Goal: Use online tool/utility: Utilize a website feature to perform a specific function

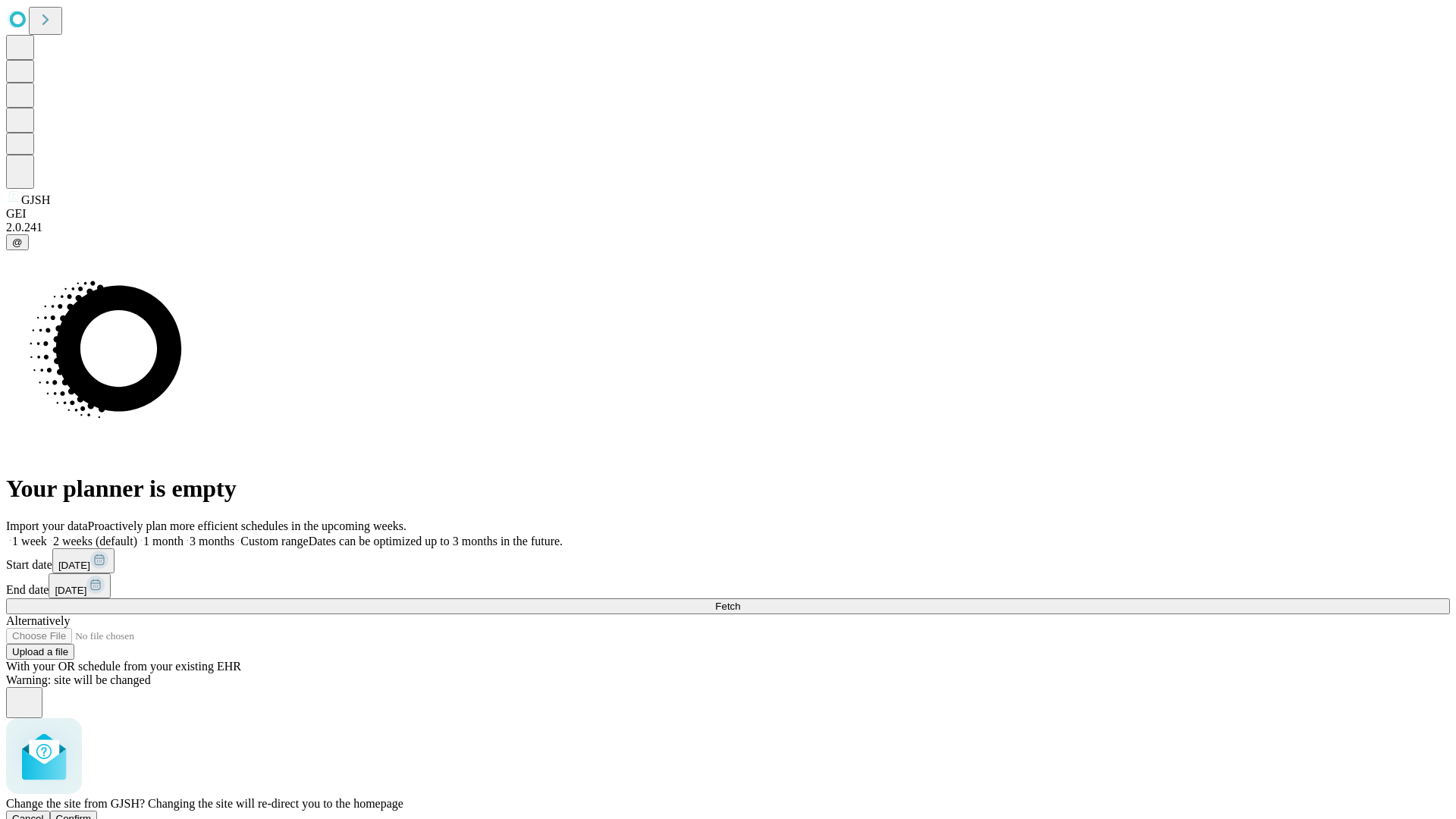
click at [92, 813] on span "Confirm" at bounding box center [74, 819] width 35 height 11
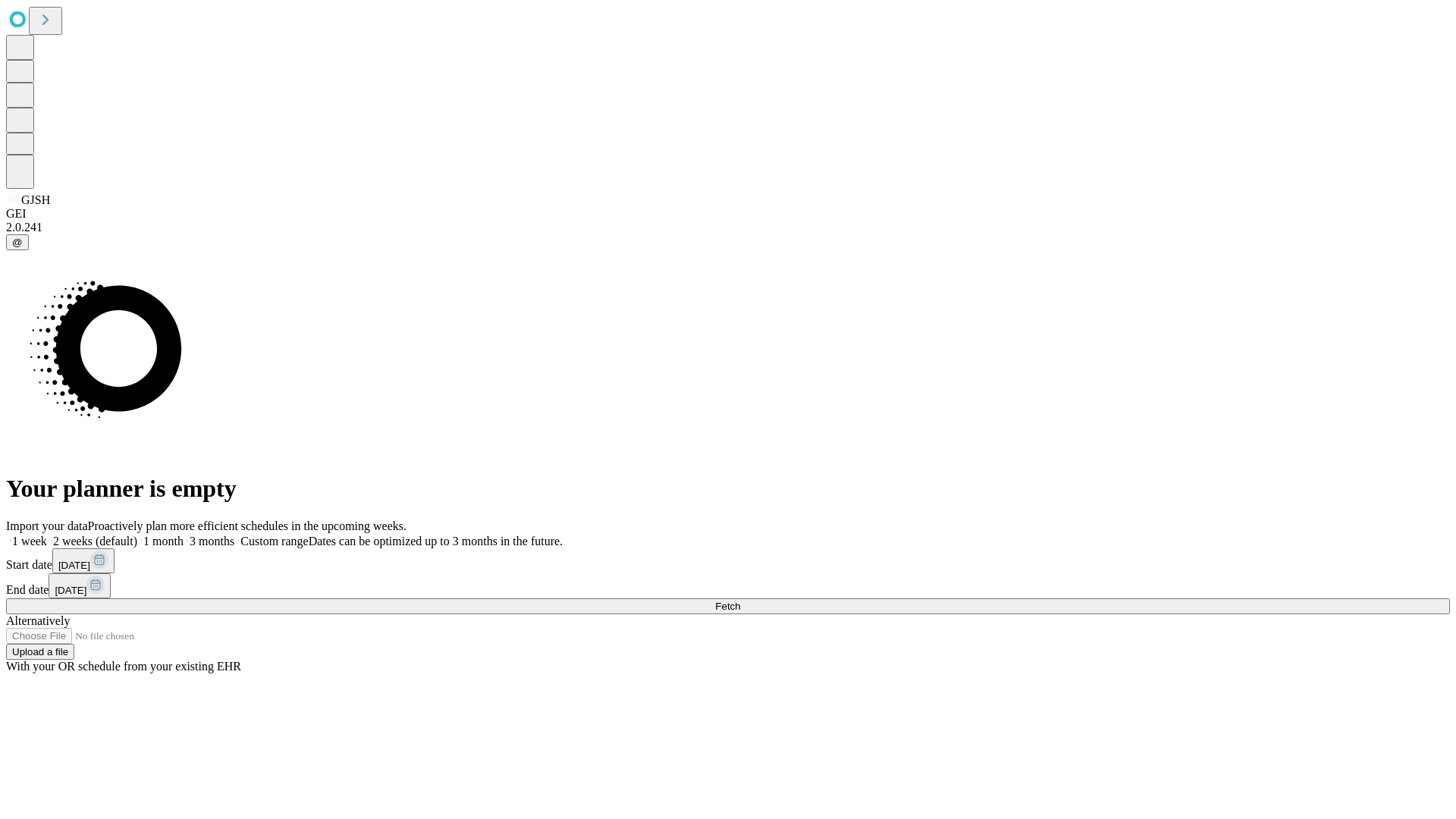
click at [47, 535] on label "1 week" at bounding box center [27, 541] width 41 height 13
click at [741, 601] on span "Fetch" at bounding box center [728, 607] width 25 height 11
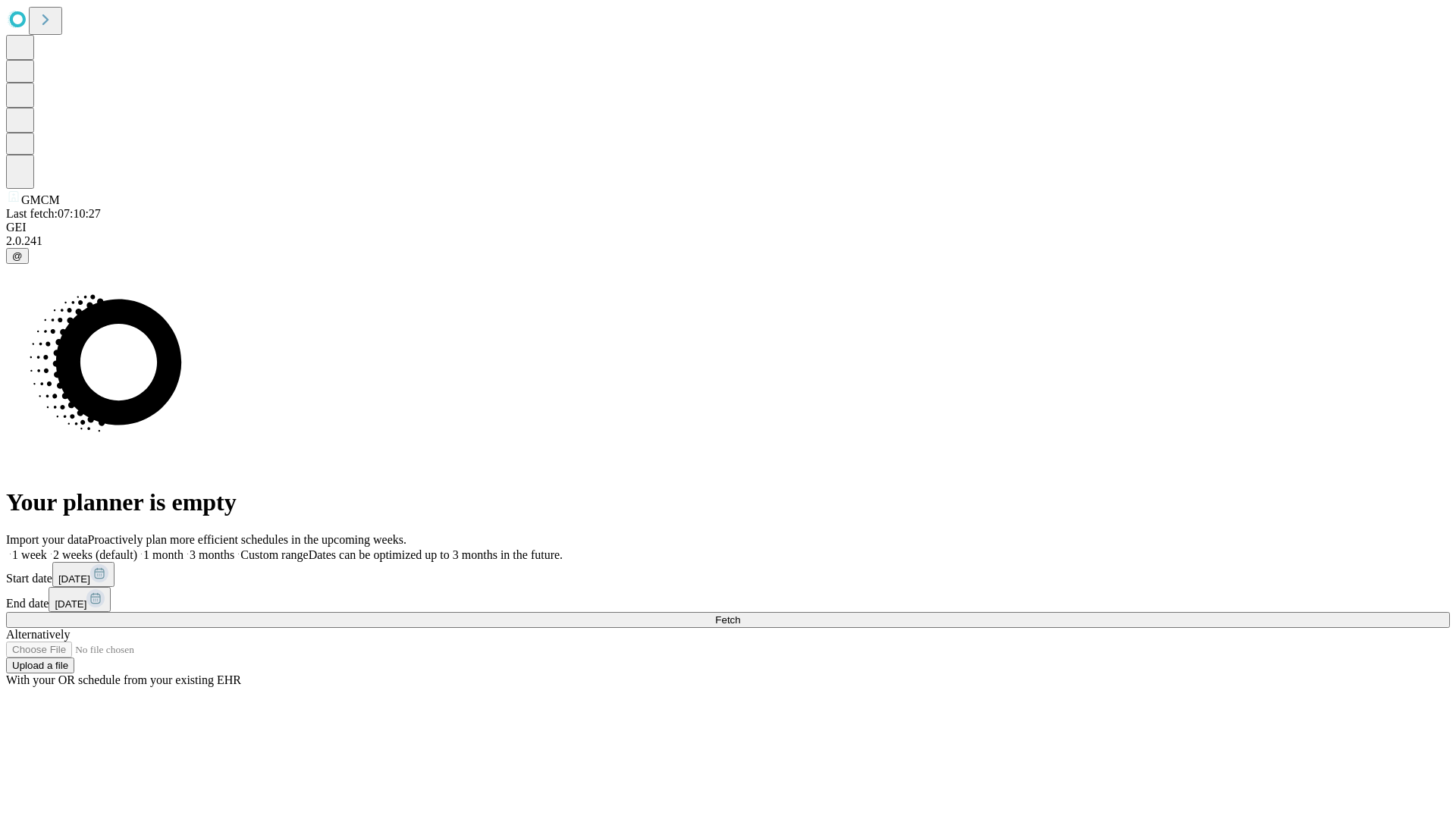
click at [47, 549] on label "1 week" at bounding box center [27, 555] width 41 height 13
click at [741, 614] on span "Fetch" at bounding box center [728, 620] width 25 height 11
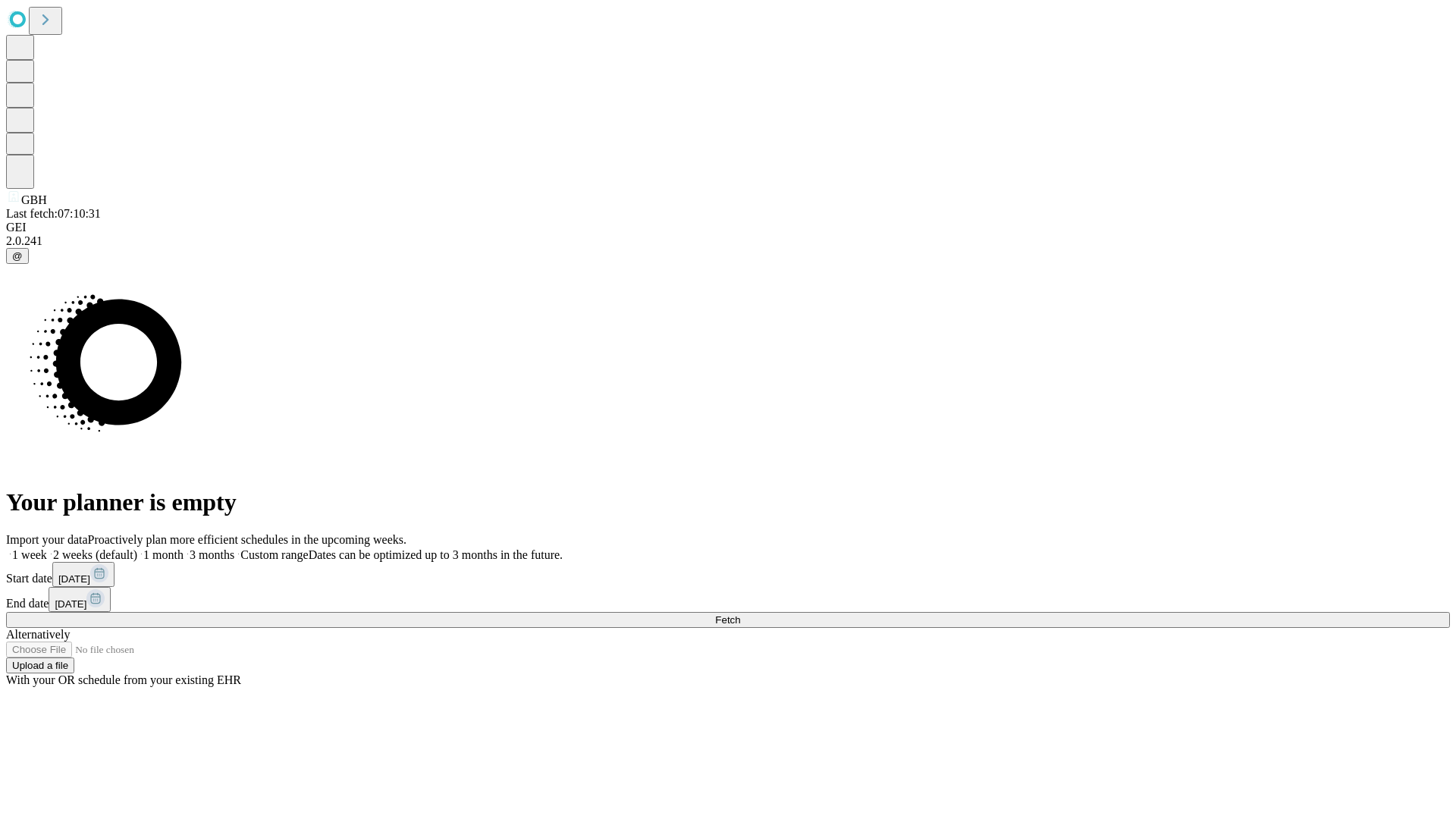
click at [741, 614] on span "Fetch" at bounding box center [728, 620] width 25 height 11
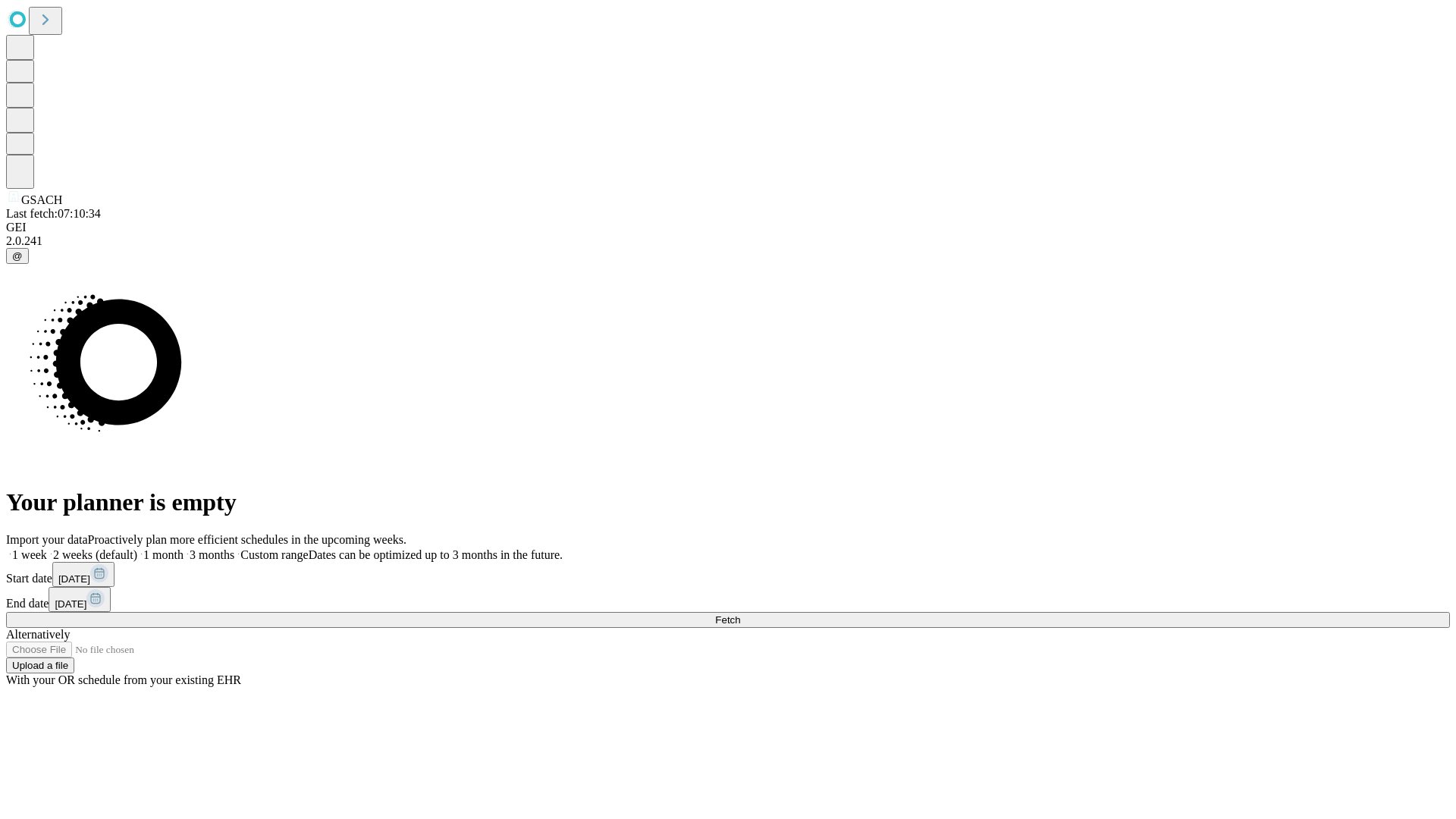
click at [47, 549] on label "1 week" at bounding box center [27, 555] width 41 height 13
click at [741, 614] on span "Fetch" at bounding box center [728, 620] width 25 height 11
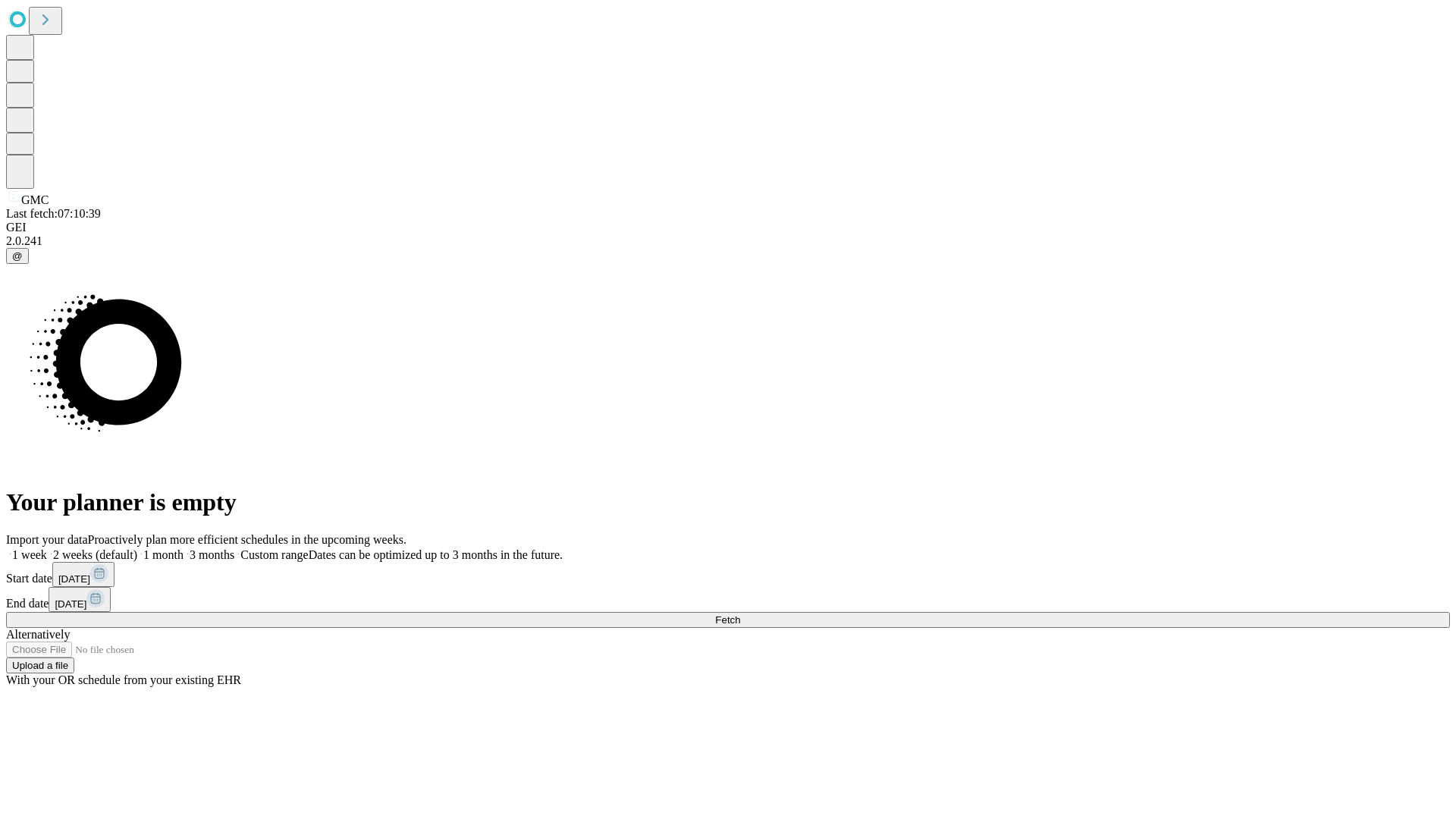
click at [47, 549] on label "1 week" at bounding box center [27, 555] width 41 height 13
click at [741, 614] on span "Fetch" at bounding box center [728, 620] width 25 height 11
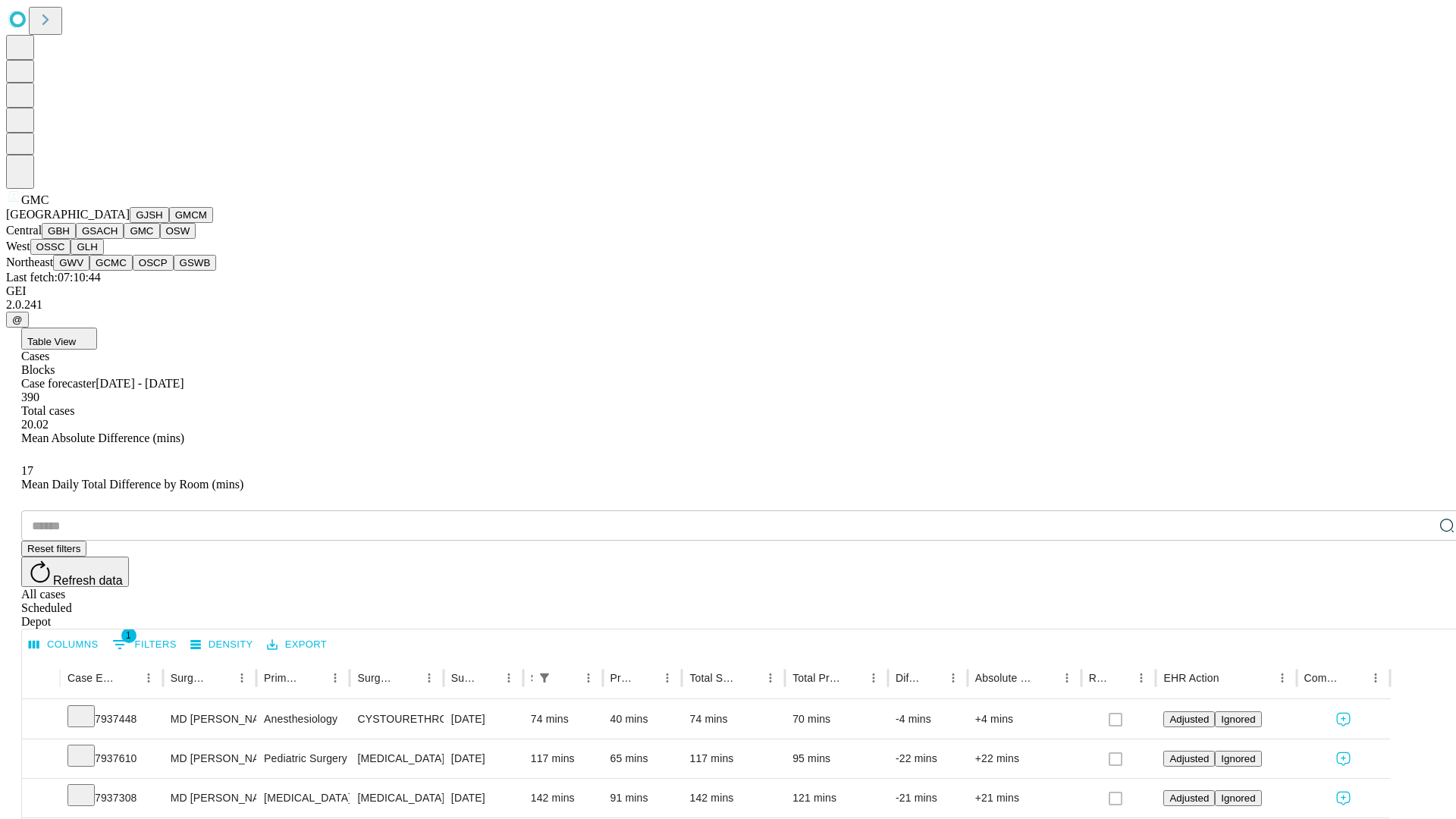
click at [160, 239] on button "OSW" at bounding box center [177, 231] width 36 height 16
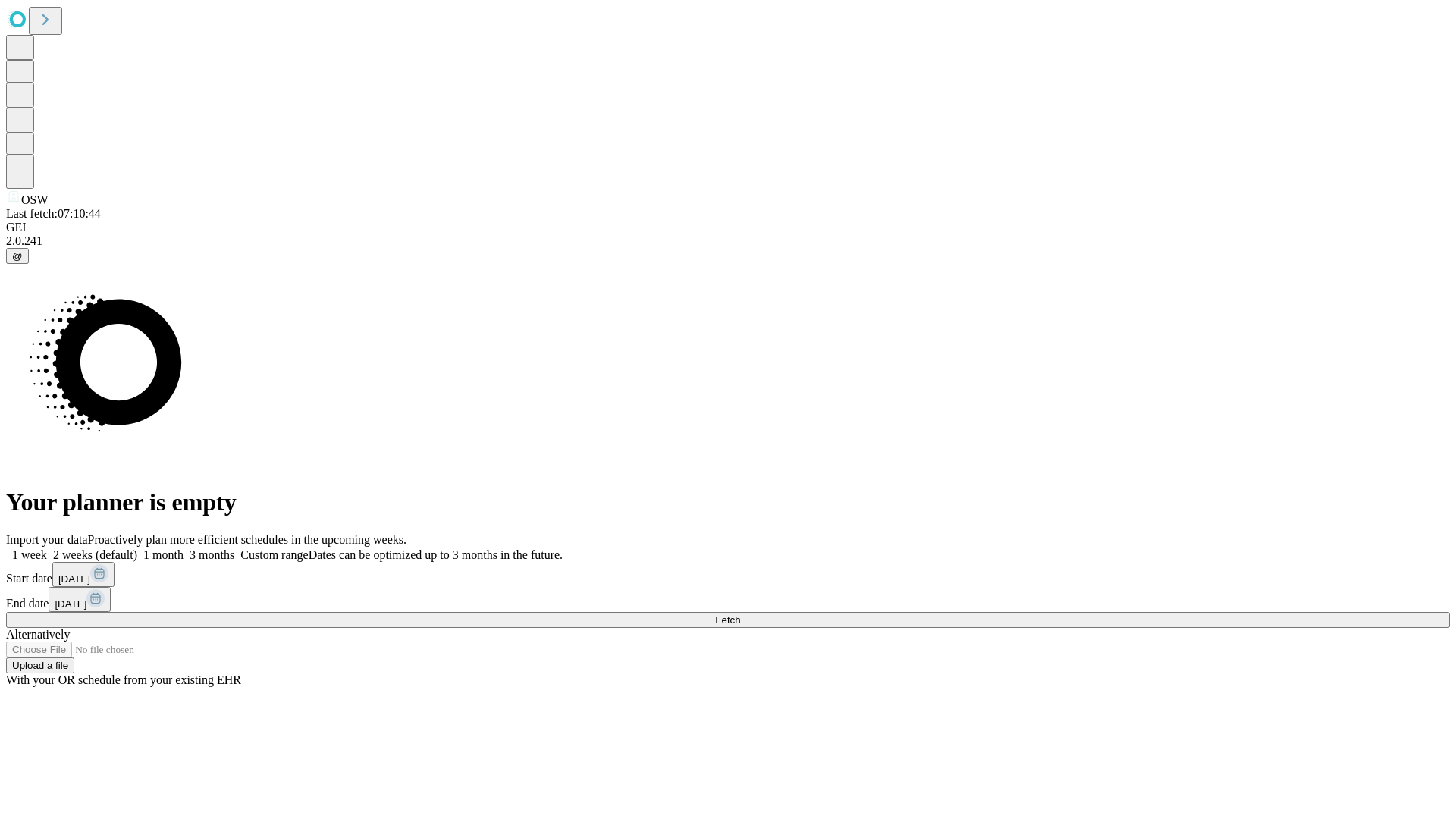
click at [47, 549] on label "1 week" at bounding box center [27, 555] width 41 height 13
click at [741, 614] on span "Fetch" at bounding box center [728, 620] width 25 height 11
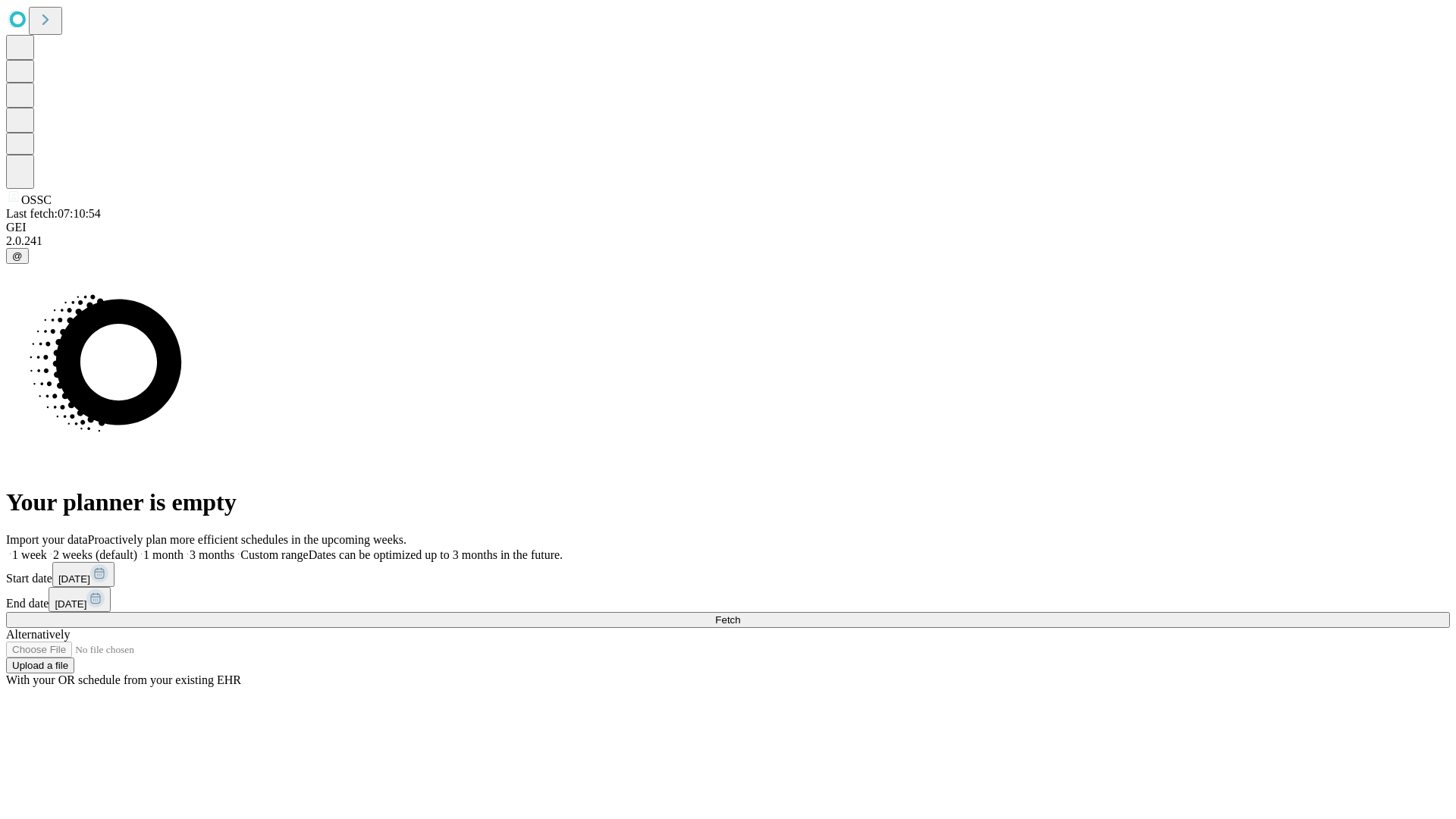
click at [47, 549] on label "1 week" at bounding box center [27, 555] width 41 height 13
click at [741, 614] on span "Fetch" at bounding box center [728, 620] width 25 height 11
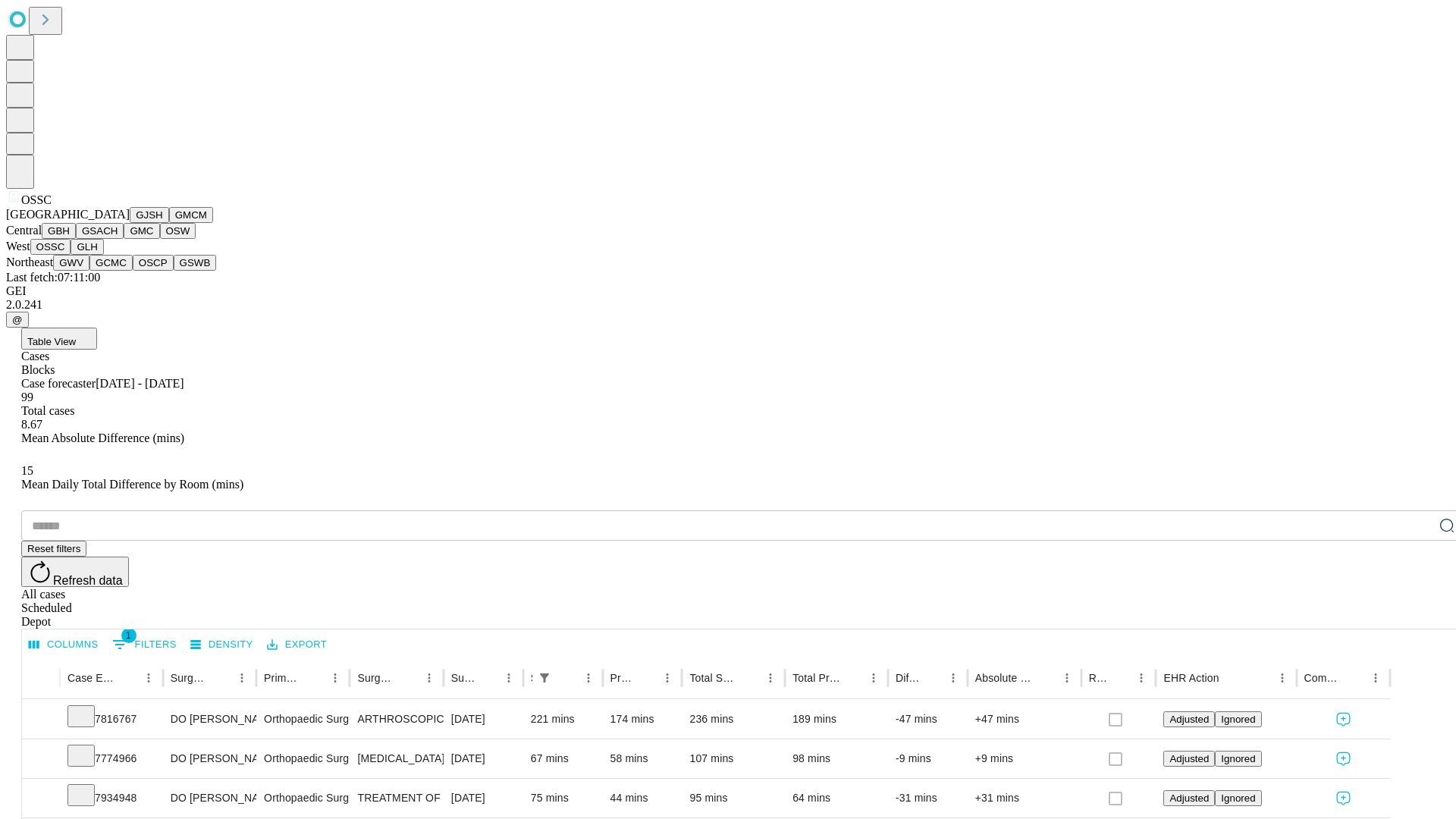
click at [103, 255] on button "GLH" at bounding box center [86, 247] width 32 height 16
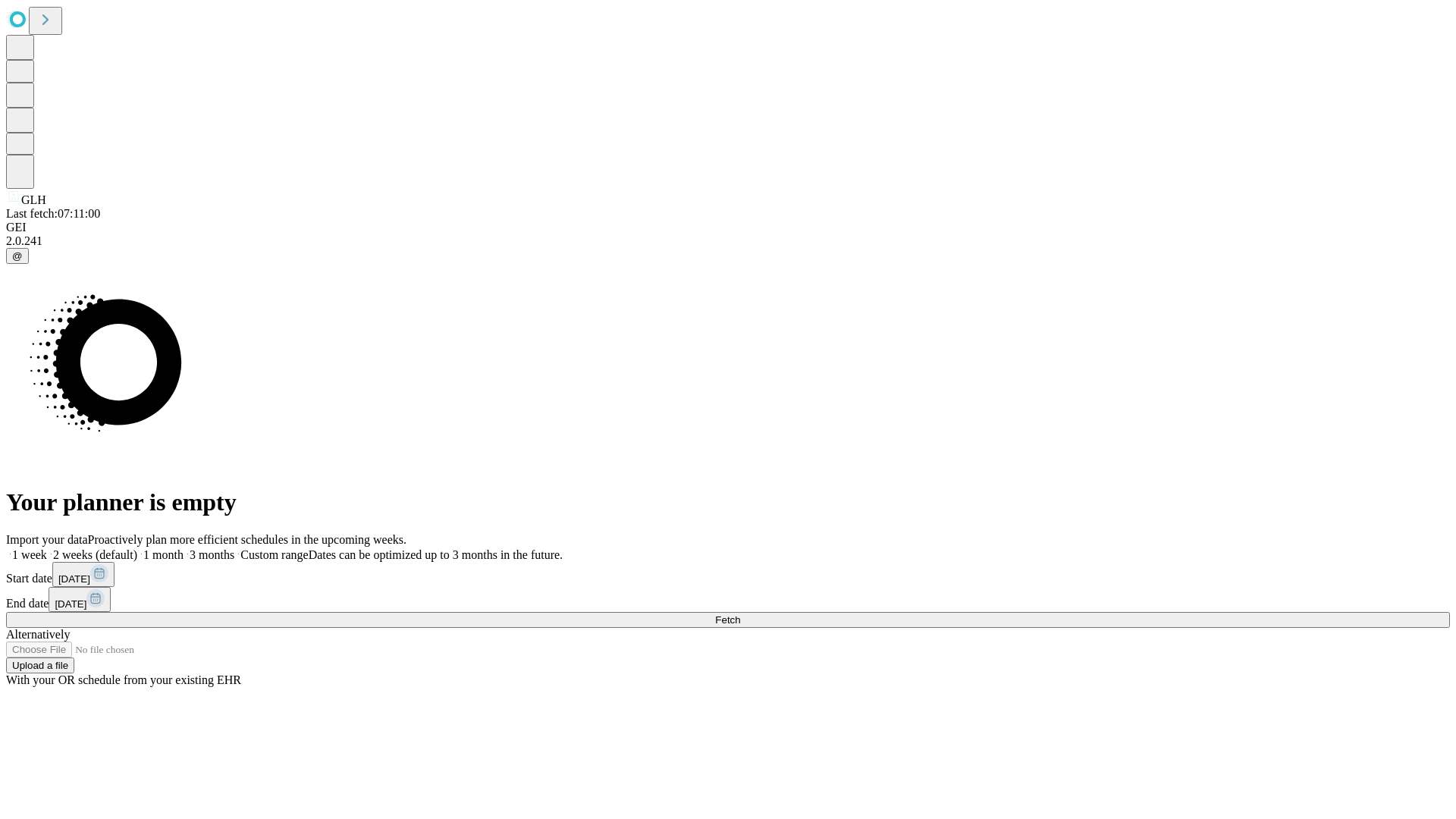
click at [47, 549] on label "1 week" at bounding box center [27, 555] width 41 height 13
click at [741, 614] on span "Fetch" at bounding box center [728, 620] width 25 height 11
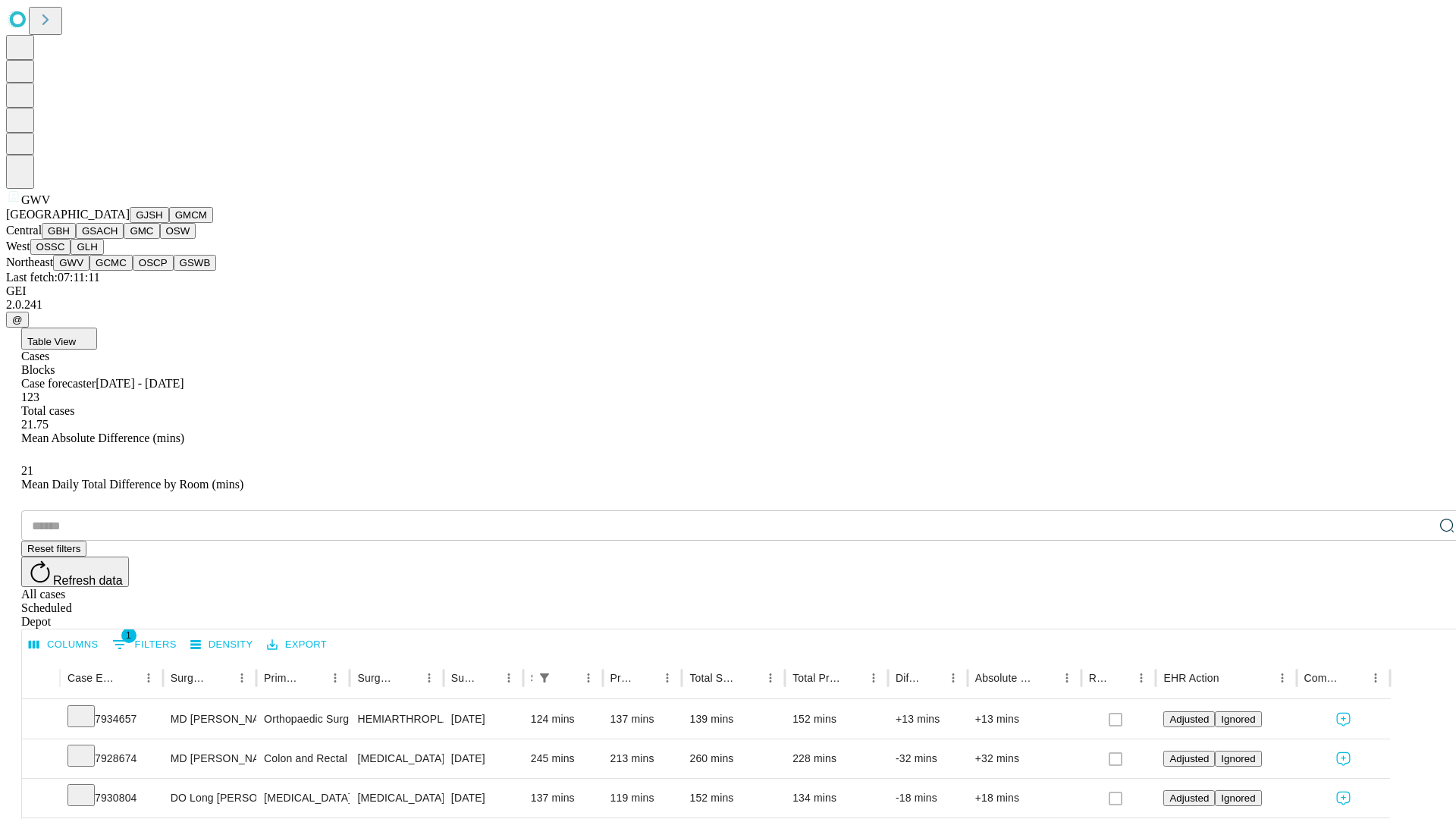
click at [118, 271] on button "GCMC" at bounding box center [111, 263] width 44 height 16
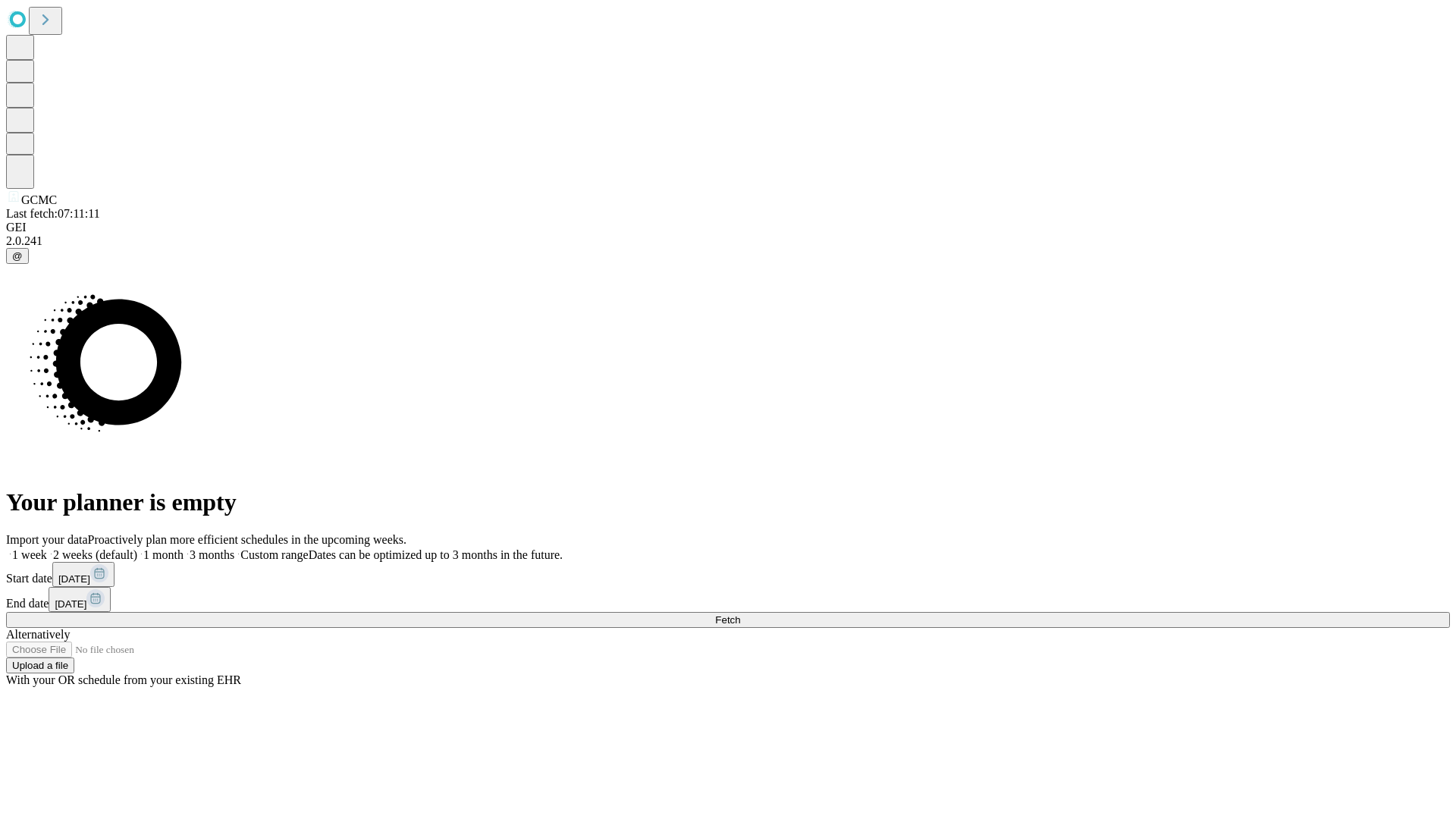
click at [47, 549] on label "1 week" at bounding box center [27, 555] width 41 height 13
click at [741, 614] on span "Fetch" at bounding box center [728, 620] width 25 height 11
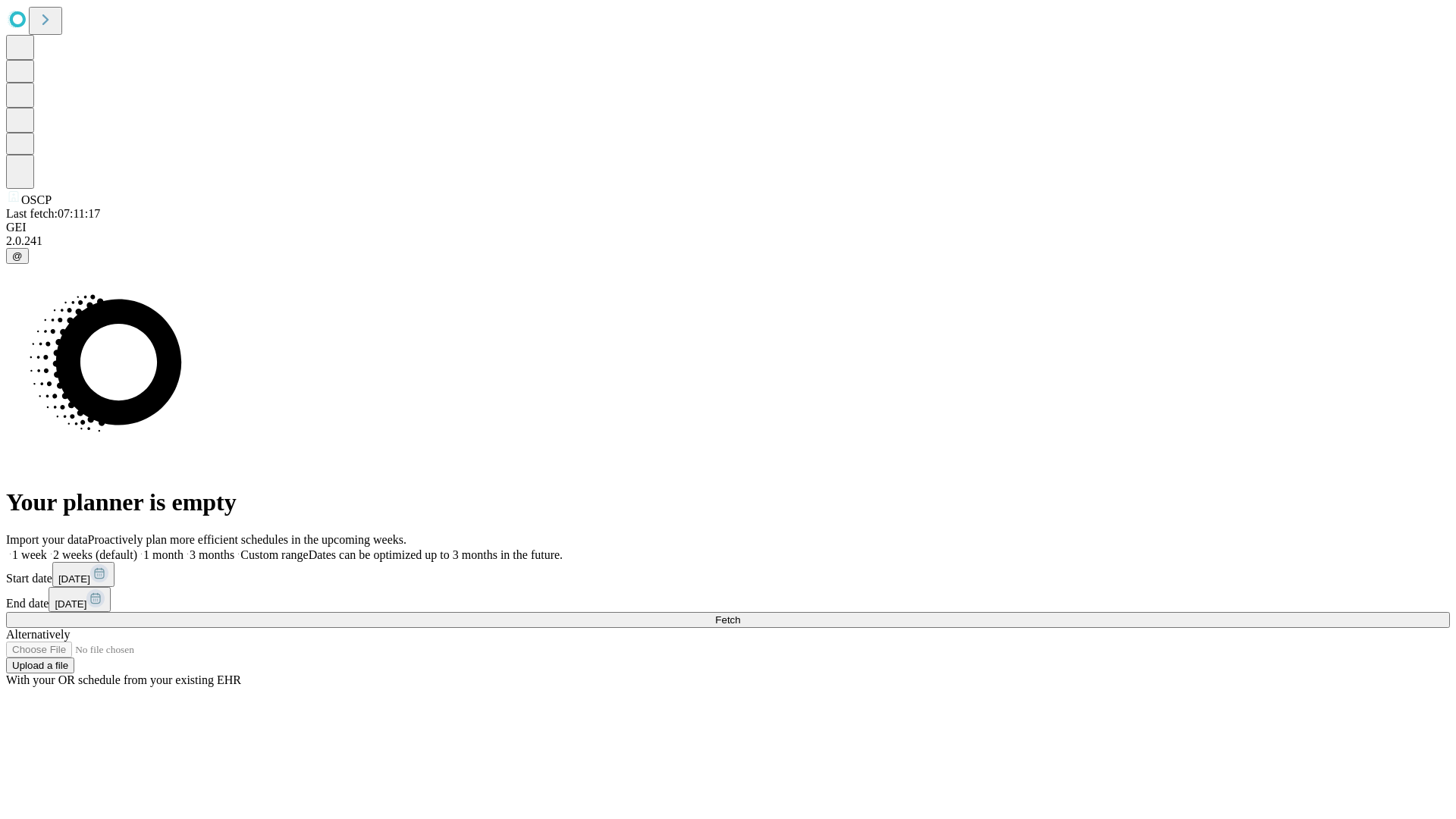
click at [741, 614] on span "Fetch" at bounding box center [728, 620] width 25 height 11
